Goal: Information Seeking & Learning: Learn about a topic

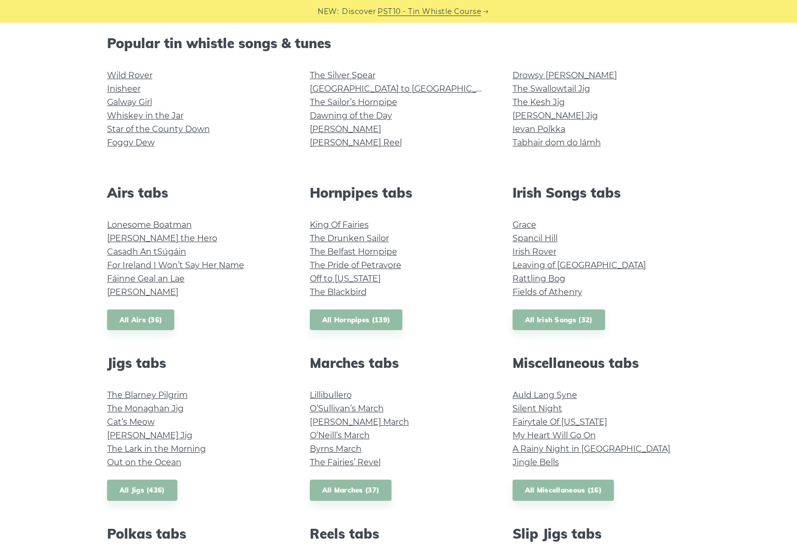
scroll to position [261, 0]
click at [549, 320] on link "All Irish Songs (32)" at bounding box center [559, 320] width 93 height 21
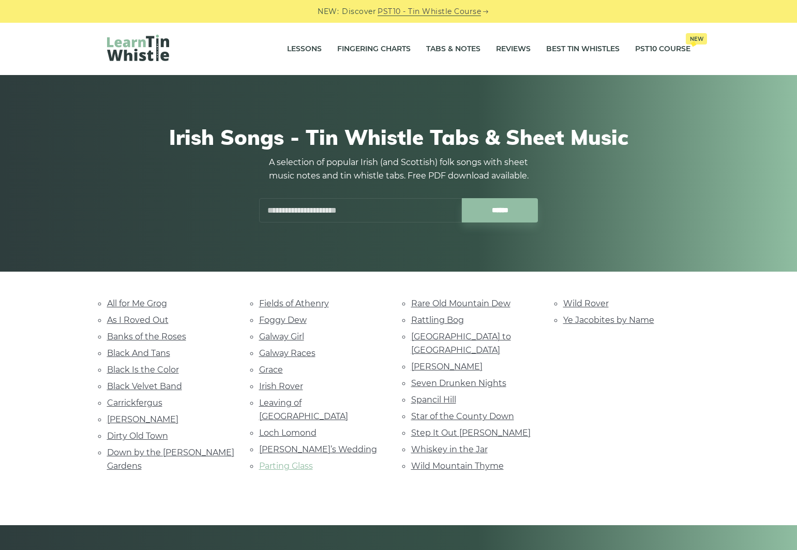
click at [301, 461] on link "Parting Glass" at bounding box center [286, 466] width 54 height 10
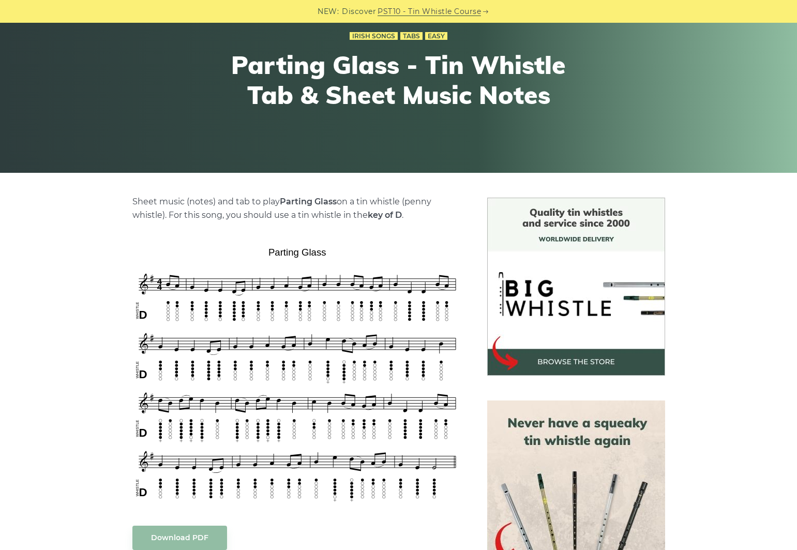
scroll to position [100, 0]
